Goal: Find specific page/section: Find specific page/section

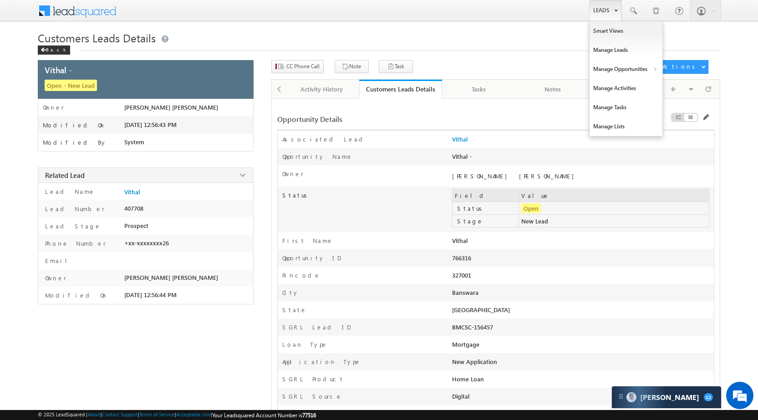
click at [595, 8] on link "Leads" at bounding box center [605, 10] width 32 height 21
click at [622, 73] on link "Manage Opportunities" at bounding box center [626, 69] width 73 height 19
click at [684, 84] on link "Customers Leads" at bounding box center [704, 88] width 83 height 19
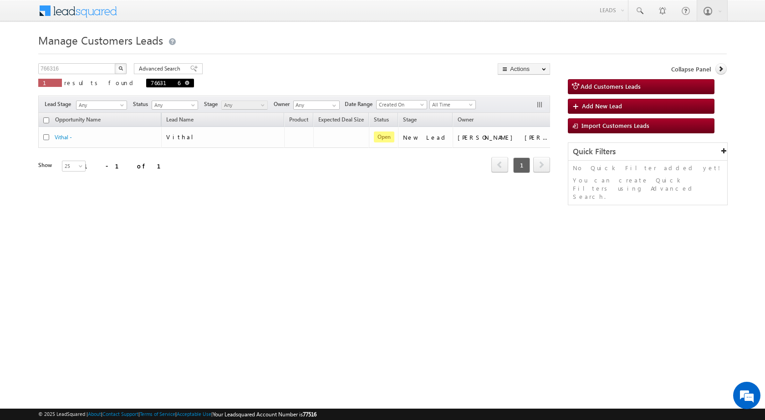
click at [185, 84] on span at bounding box center [187, 83] width 5 height 5
type input "Search Customers Leads"
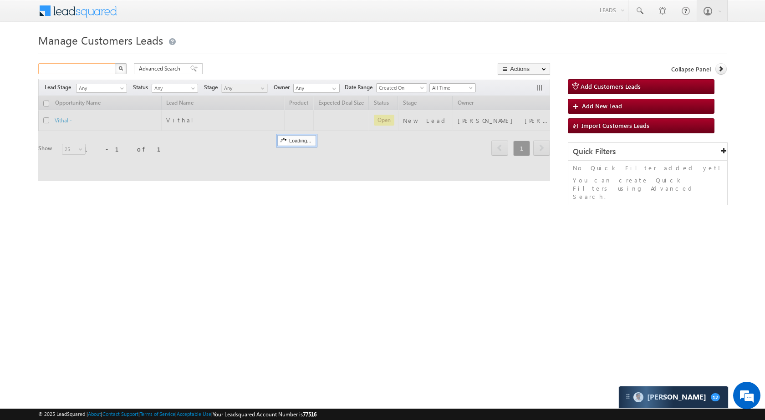
click at [89, 67] on input "text" at bounding box center [77, 68] width 78 height 11
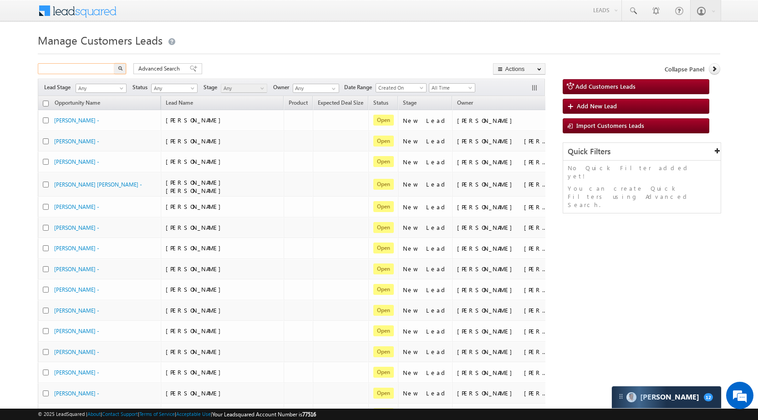
paste input "813372"
click at [126, 71] on button "button" at bounding box center [120, 68] width 12 height 11
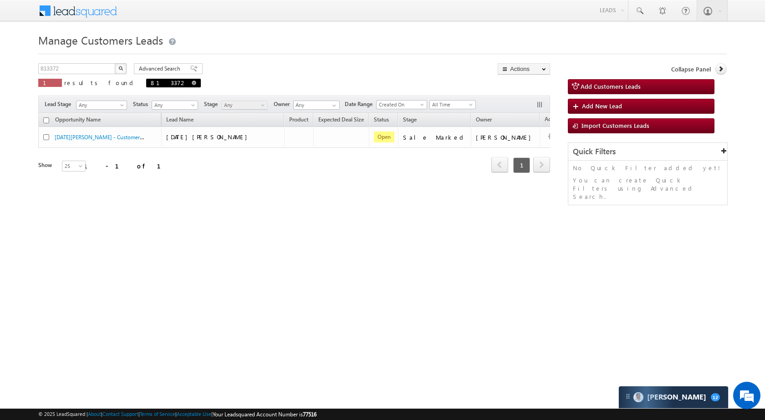
click at [192, 81] on span at bounding box center [194, 83] width 5 height 5
type input "Search Customers Leads"
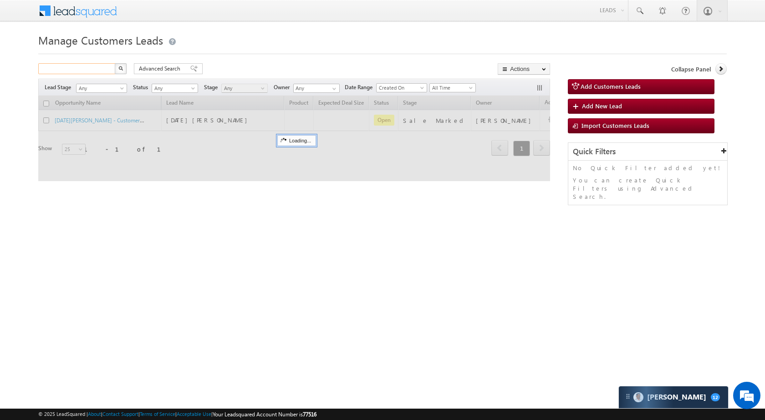
click at [78, 71] on input "text" at bounding box center [77, 68] width 78 height 11
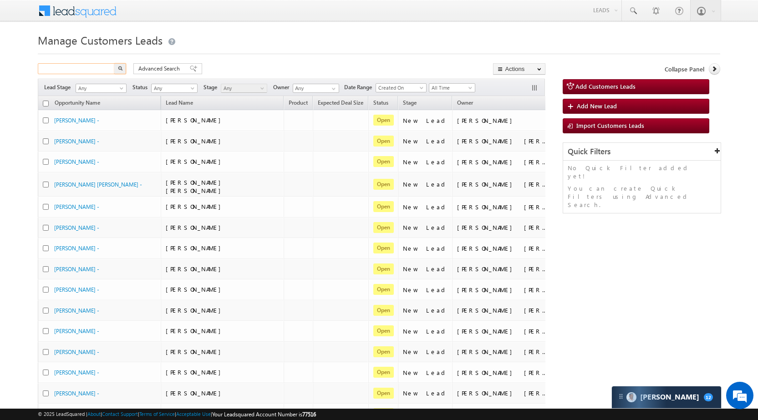
paste input "815223"
type input "815223"
click at [122, 68] on img "button" at bounding box center [120, 68] width 5 height 5
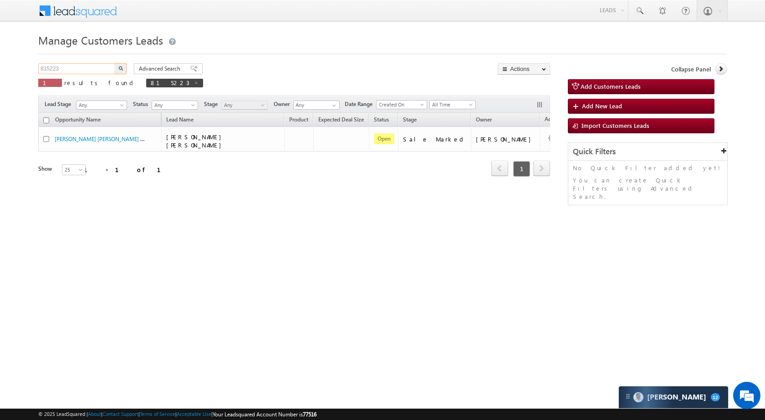
click at [111, 67] on input "815223" at bounding box center [77, 68] width 78 height 11
paste input "788774"
type input "788774"
click at [119, 68] on img "button" at bounding box center [120, 68] width 5 height 5
